Goal: Transaction & Acquisition: Obtain resource

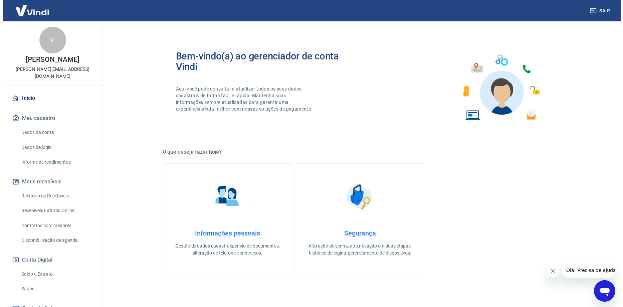
scroll to position [33, 0]
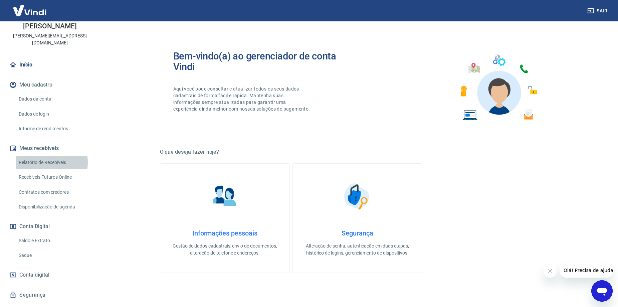
click at [50, 162] on link "Relatório de Recebíveis" at bounding box center [54, 163] width 76 height 14
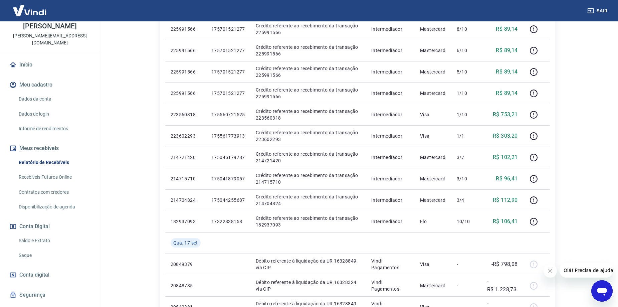
scroll to position [67, 0]
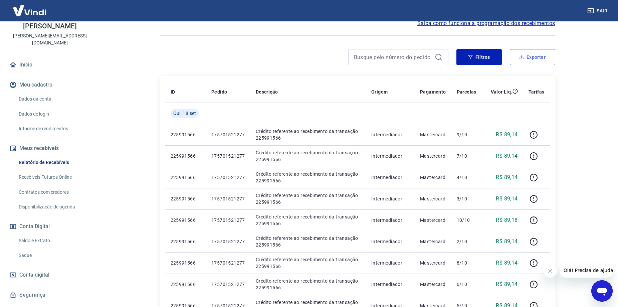
click at [522, 62] on button "Exportar" at bounding box center [532, 57] width 45 height 16
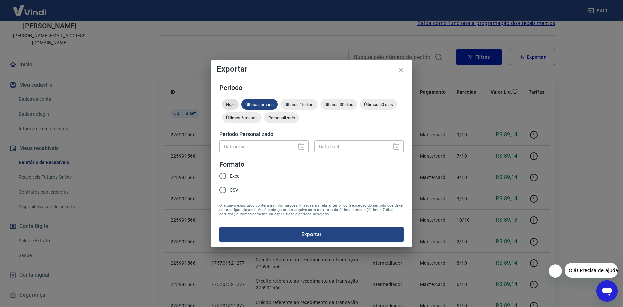
click at [231, 109] on div "Hoje" at bounding box center [230, 104] width 17 height 11
click at [224, 174] on input "Excel" at bounding box center [223, 176] width 14 height 14
radio input "true"
click at [268, 236] on button "Exportar" at bounding box center [311, 234] width 184 height 14
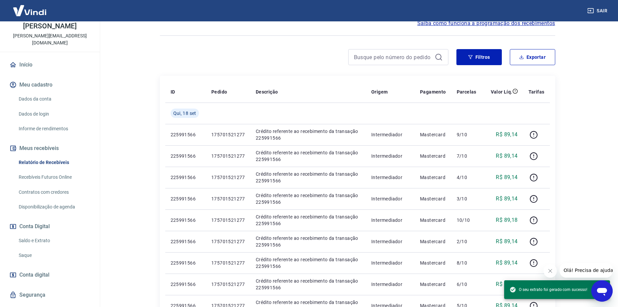
click at [47, 258] on link "Saque" at bounding box center [54, 256] width 76 height 14
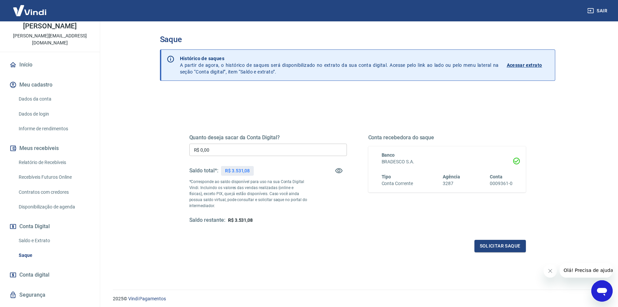
click at [223, 145] on input "R$ 0,00" at bounding box center [268, 150] width 158 height 12
type input "R$ 3.531,08"
click at [477, 248] on button "Solicitar saque" at bounding box center [500, 246] width 51 height 12
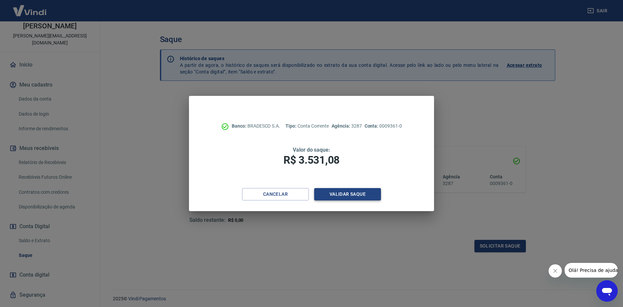
click at [339, 190] on button "Validar saque" at bounding box center [347, 194] width 67 height 12
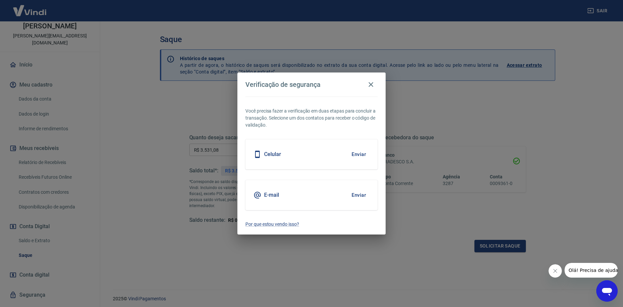
click at [365, 192] on button "Enviar" at bounding box center [359, 195] width 22 height 14
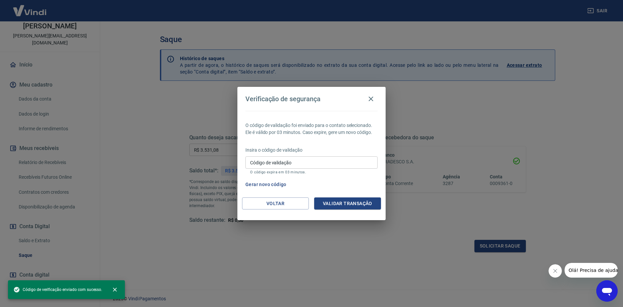
click at [266, 157] on div "Código de validação Código de validação O código expira em 03 minutos." at bounding box center [312, 165] width 132 height 18
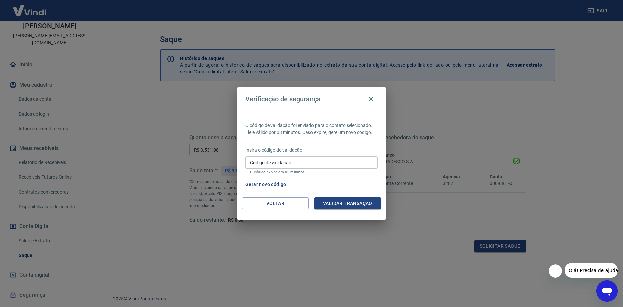
click at [285, 161] on label "Código de validação" at bounding box center [270, 162] width 41 height 7
click at [285, 161] on input "Código de validação" at bounding box center [312, 162] width 132 height 12
type input "961640"
click at [331, 209] on button "Validar transação" at bounding box center [347, 203] width 67 height 12
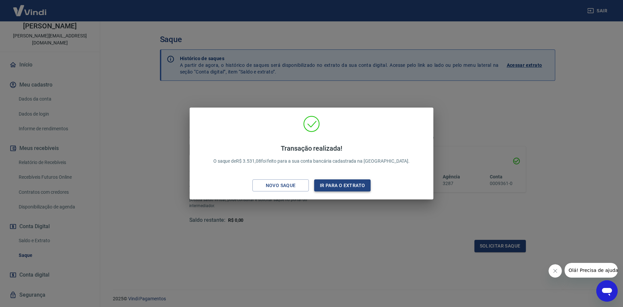
click at [358, 189] on button "Ir para o extrato" at bounding box center [342, 185] width 56 height 12
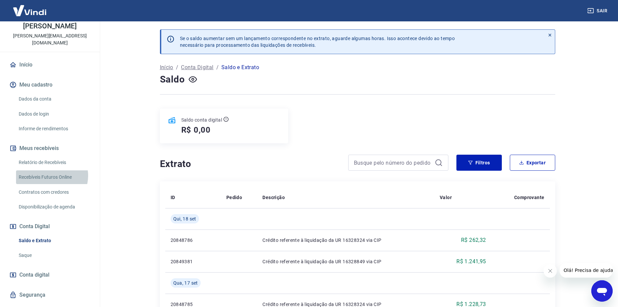
click at [50, 176] on link "Recebíveis Futuros Online" at bounding box center [54, 177] width 76 height 14
click at [597, 11] on button "Sair" at bounding box center [598, 11] width 24 height 12
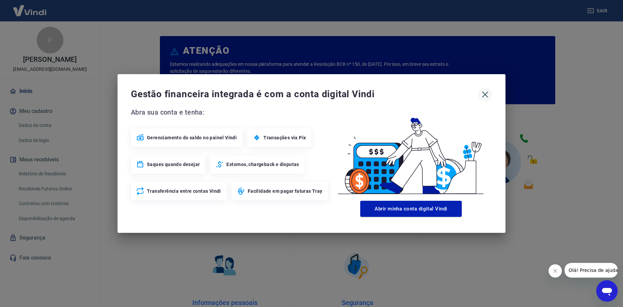
click at [483, 94] on icon "button" at bounding box center [485, 94] width 11 height 11
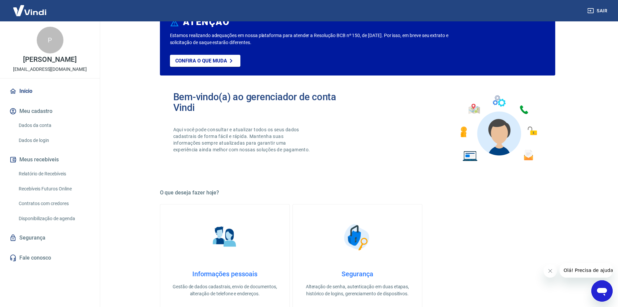
scroll to position [67, 0]
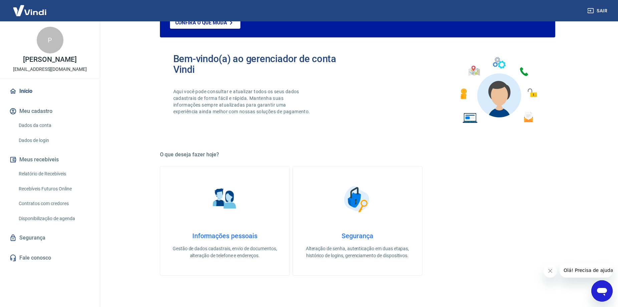
click at [50, 177] on link "Relatório de Recebíveis" at bounding box center [54, 174] width 76 height 14
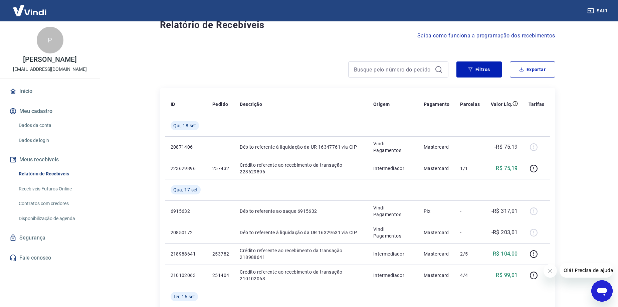
scroll to position [33, 0]
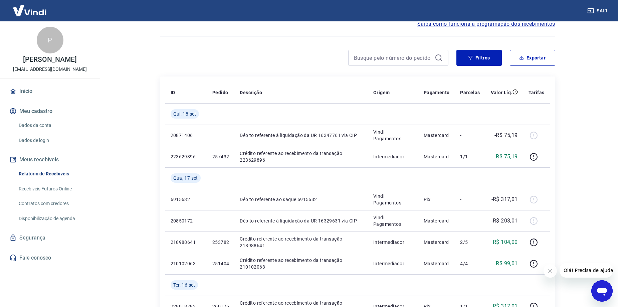
click at [531, 66] on div "Filtros Exportar" at bounding box center [358, 60] width 396 height 21
click at [531, 60] on button "Exportar" at bounding box center [532, 58] width 45 height 16
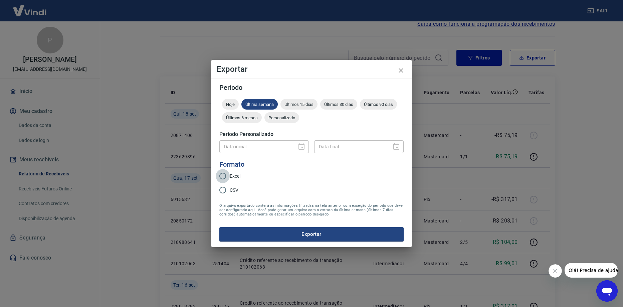
click at [225, 175] on input "Excel" at bounding box center [223, 176] width 14 height 14
radio input "true"
click at [268, 238] on button "Exportar" at bounding box center [311, 234] width 184 height 14
